Goal: Ask a question

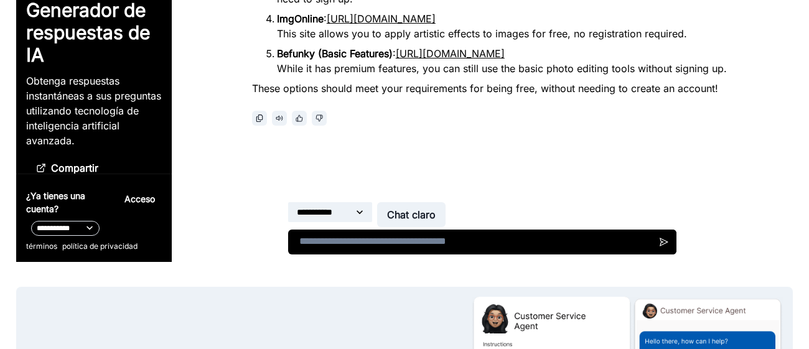
scroll to position [126, 0]
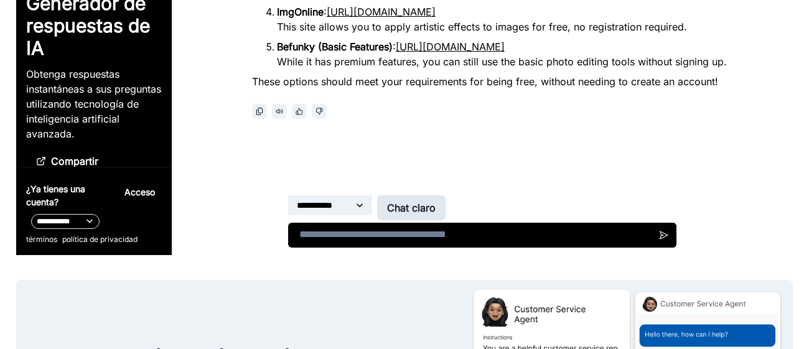
click at [428, 203] on font "Chat claro" at bounding box center [411, 208] width 49 height 12
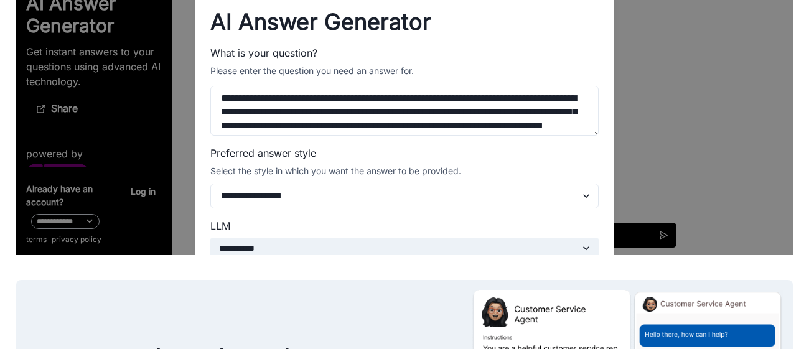
scroll to position [113, 0]
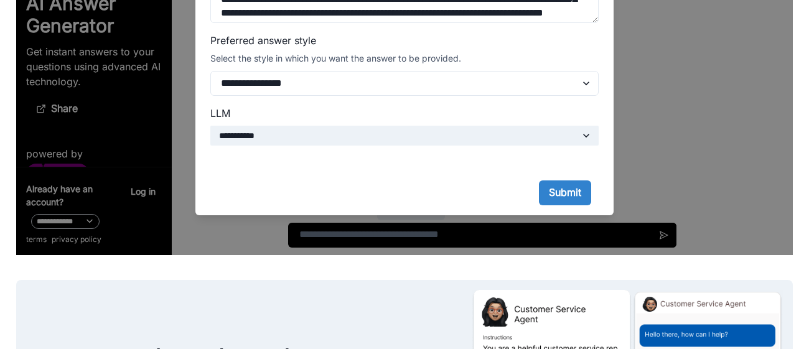
type textarea "**********"
click at [578, 213] on footer "Submit" at bounding box center [404, 188] width 418 height 55
click at [575, 205] on footer "Submit" at bounding box center [404, 188] width 418 height 55
click at [571, 202] on button "Submit" at bounding box center [565, 192] width 52 height 25
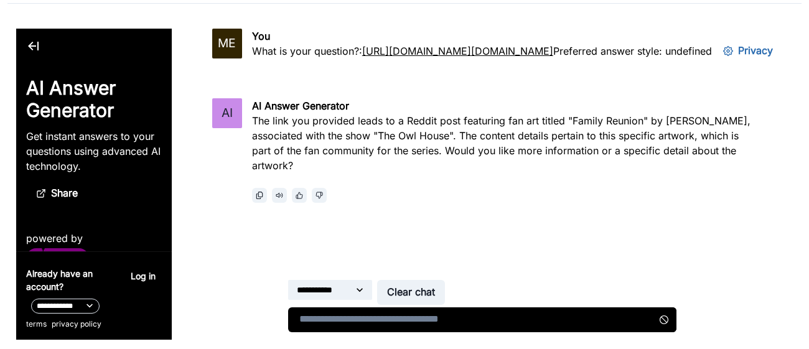
scroll to position [42, 0]
click at [502, 317] on textarea at bounding box center [482, 319] width 388 height 25
type textarea "**********"
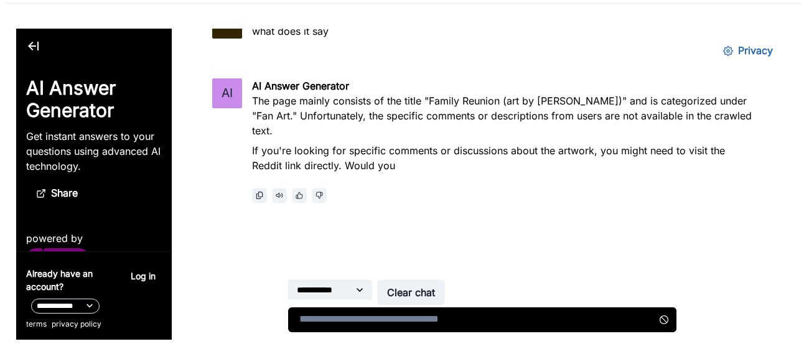
scroll to position [246, 0]
type textarea "*"
click at [445, 291] on button "Clear chat" at bounding box center [411, 292] width 68 height 25
